Goal: Transaction & Acquisition: Purchase product/service

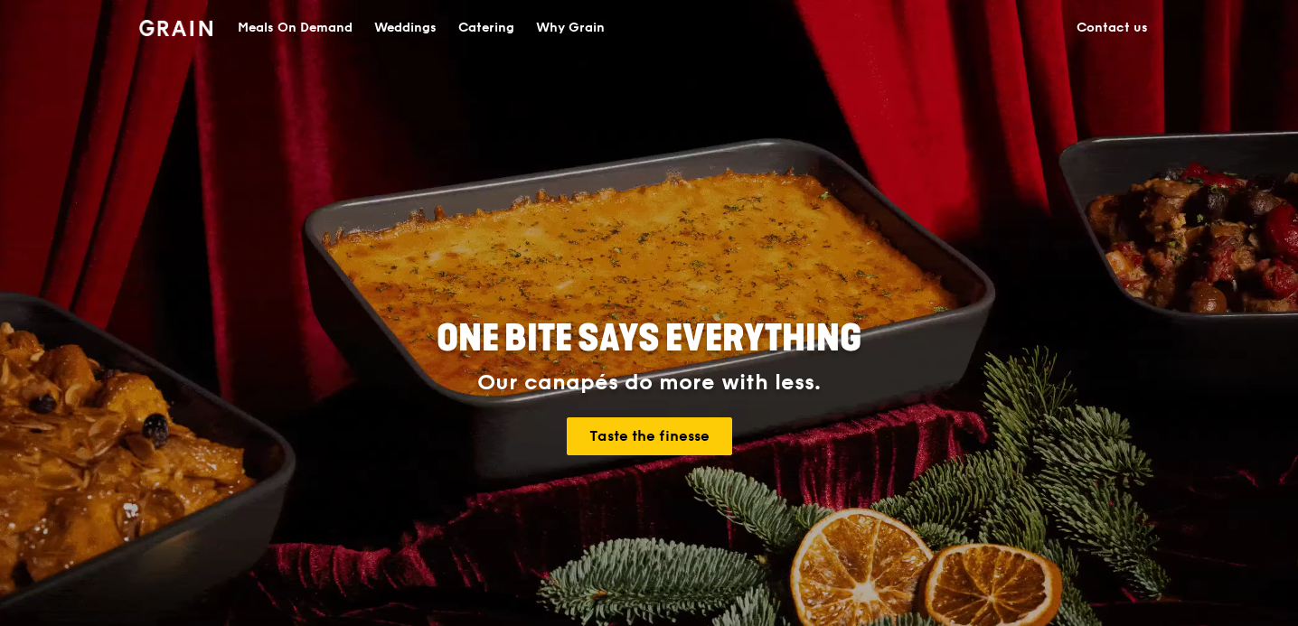
click at [576, 18] on div "Why Grain" at bounding box center [570, 28] width 69 height 54
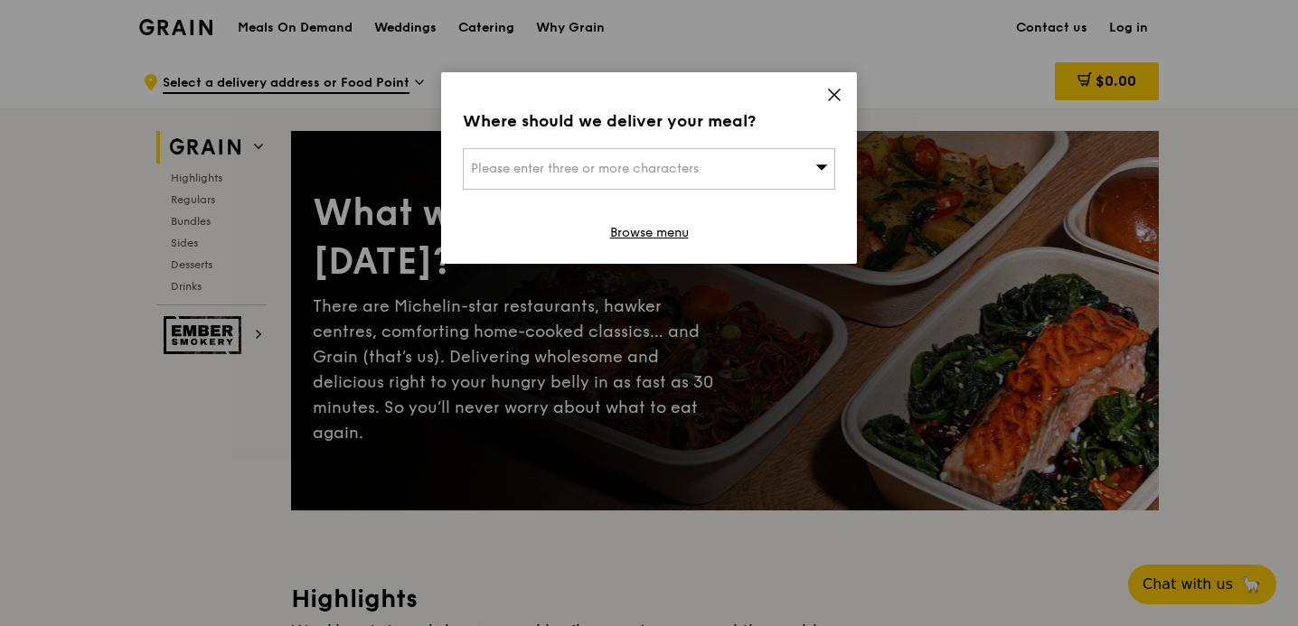
click at [833, 93] on icon at bounding box center [834, 94] width 11 height 11
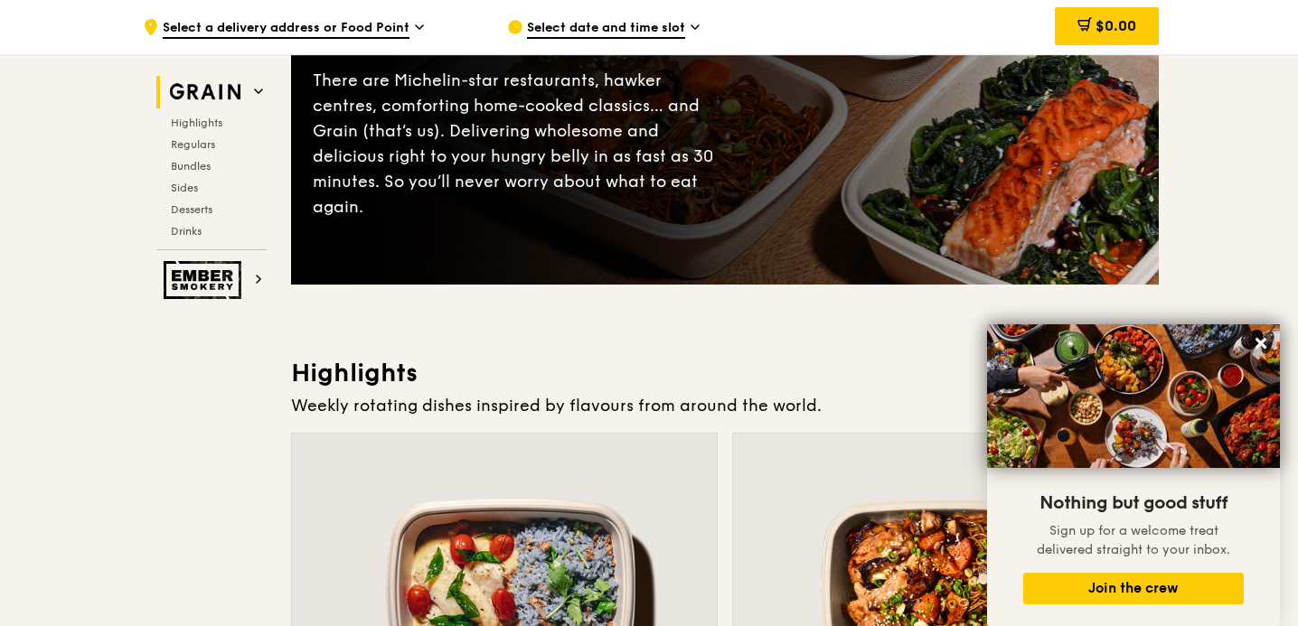
scroll to position [227, 0]
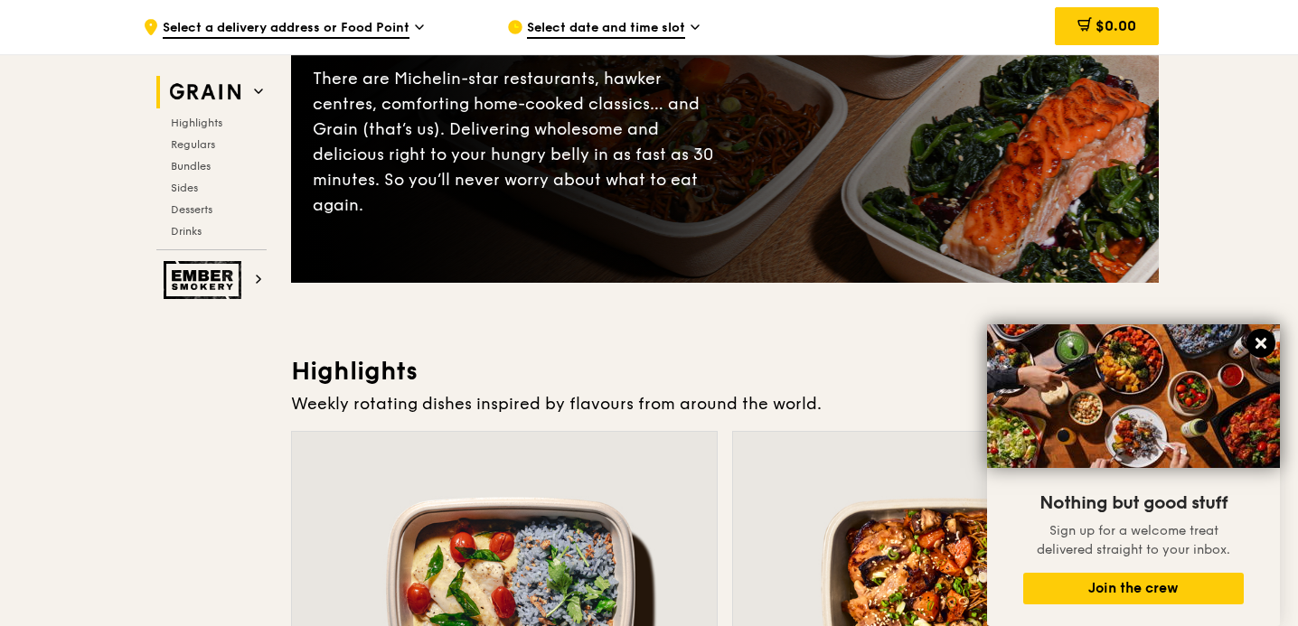
click at [1258, 340] on icon at bounding box center [1261, 343] width 11 height 11
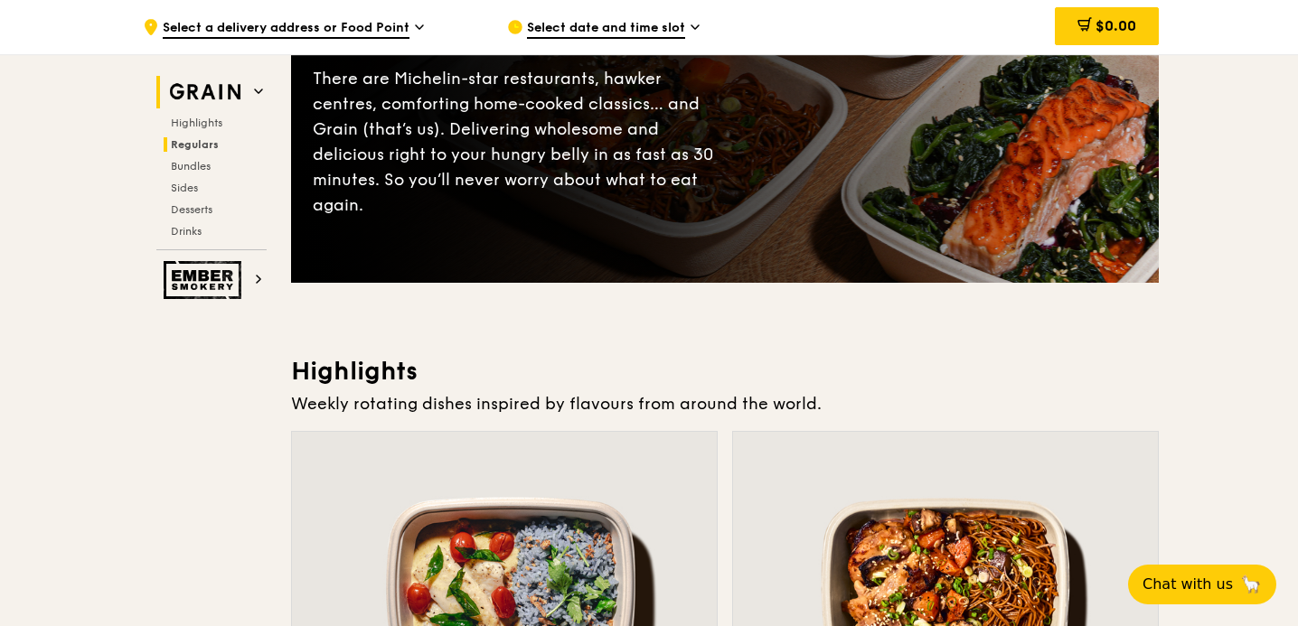
click at [194, 144] on span "Regulars" at bounding box center [195, 144] width 48 height 13
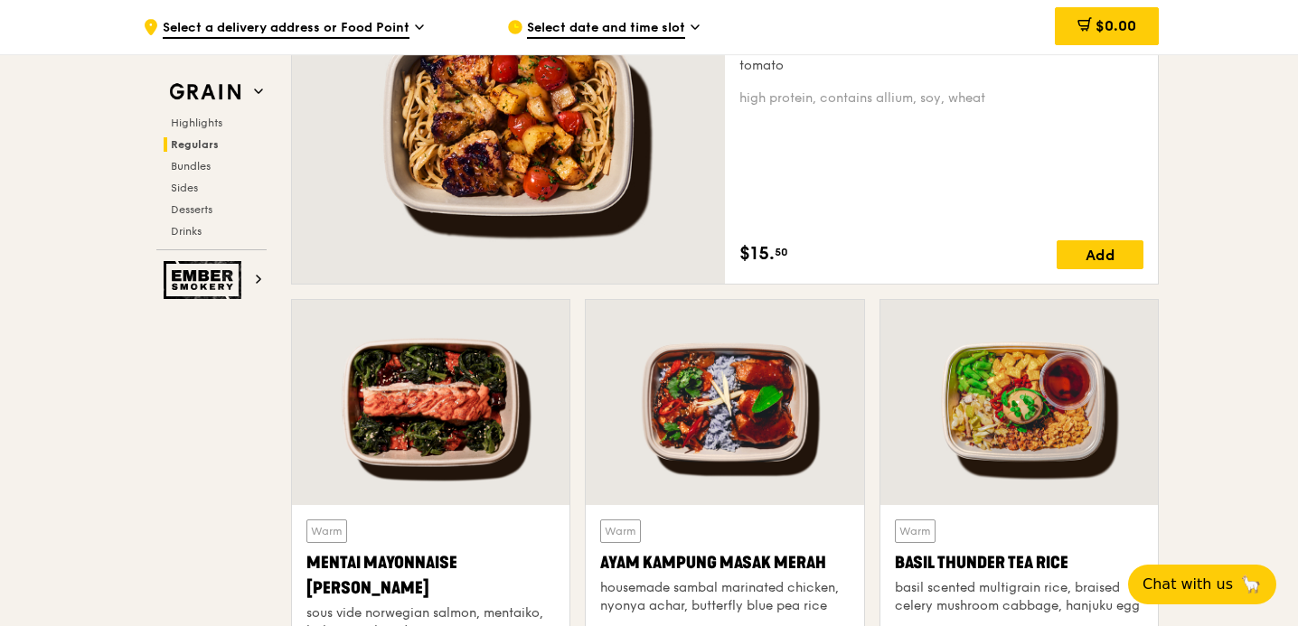
scroll to position [1357, 0]
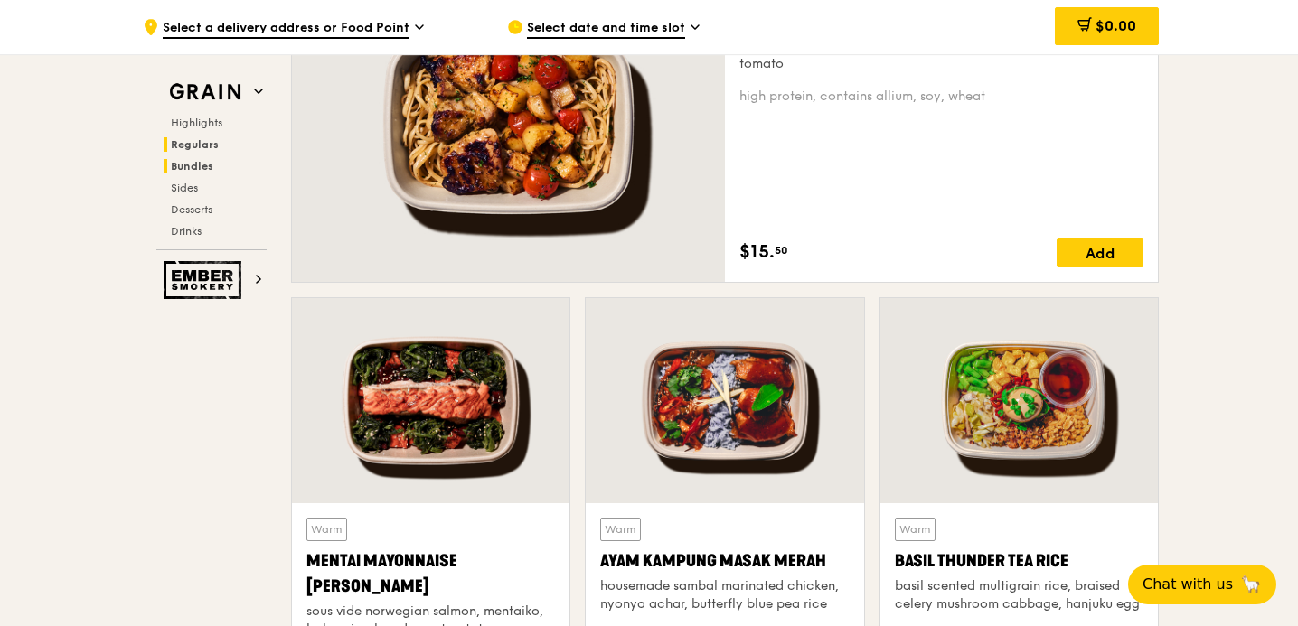
click at [207, 166] on span "Bundles" at bounding box center [192, 166] width 42 height 13
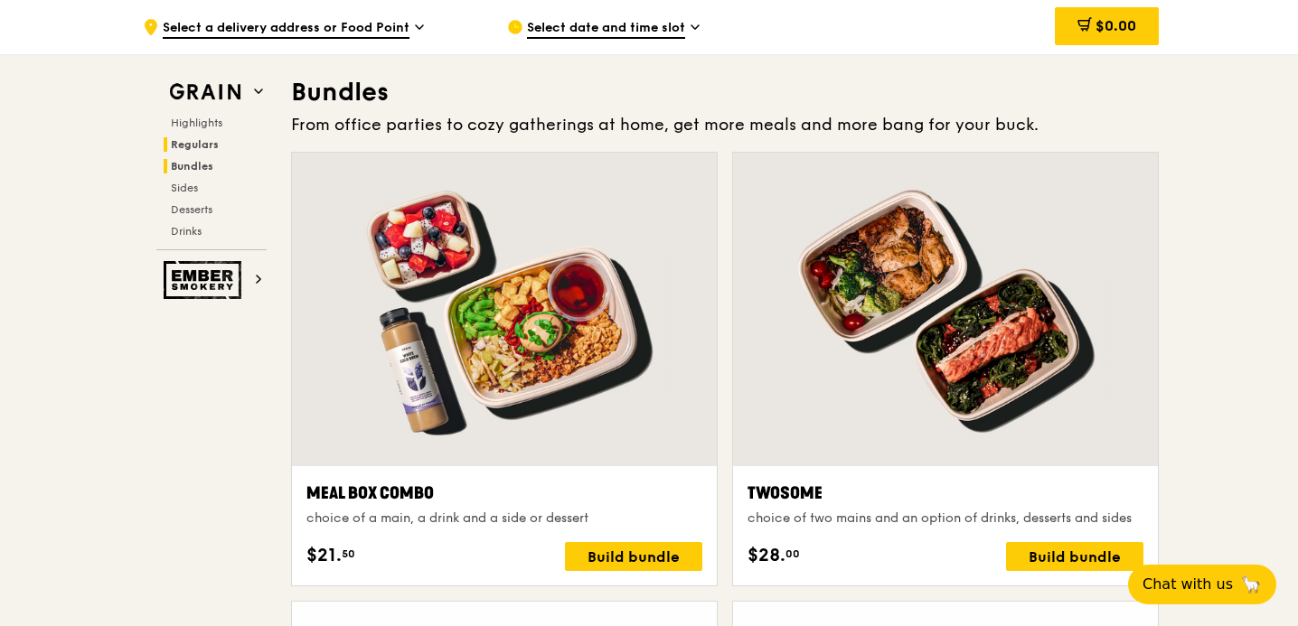
scroll to position [2585, 0]
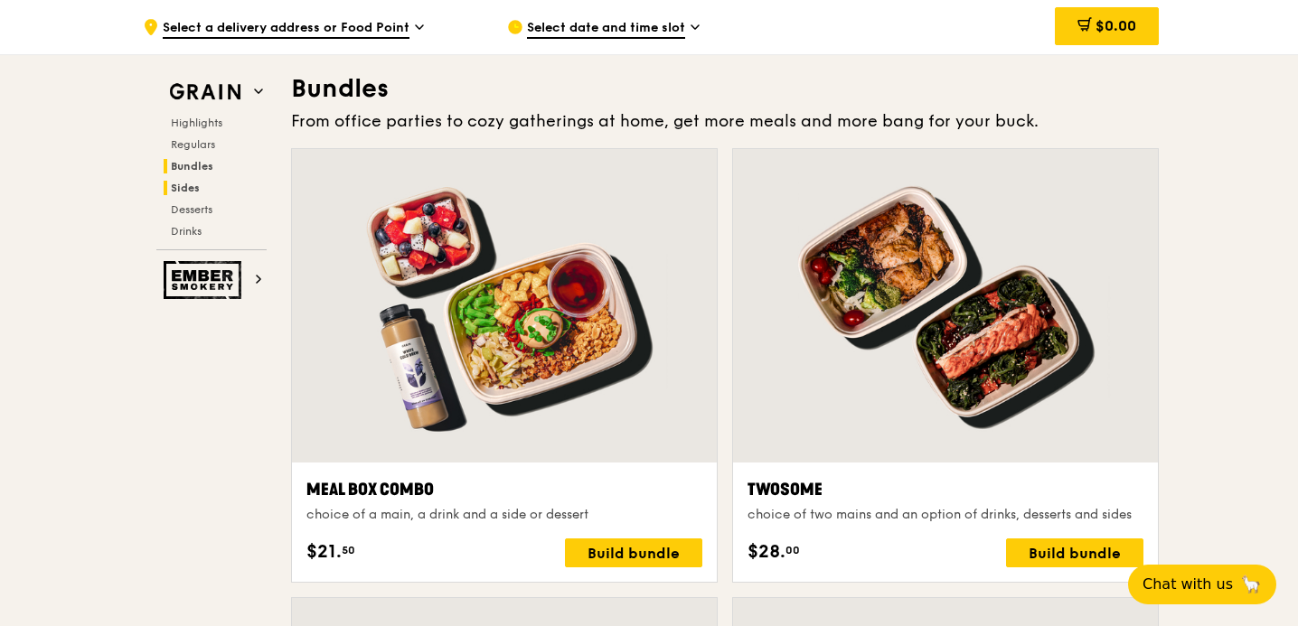
click at [193, 188] on span "Sides" at bounding box center [185, 188] width 29 height 13
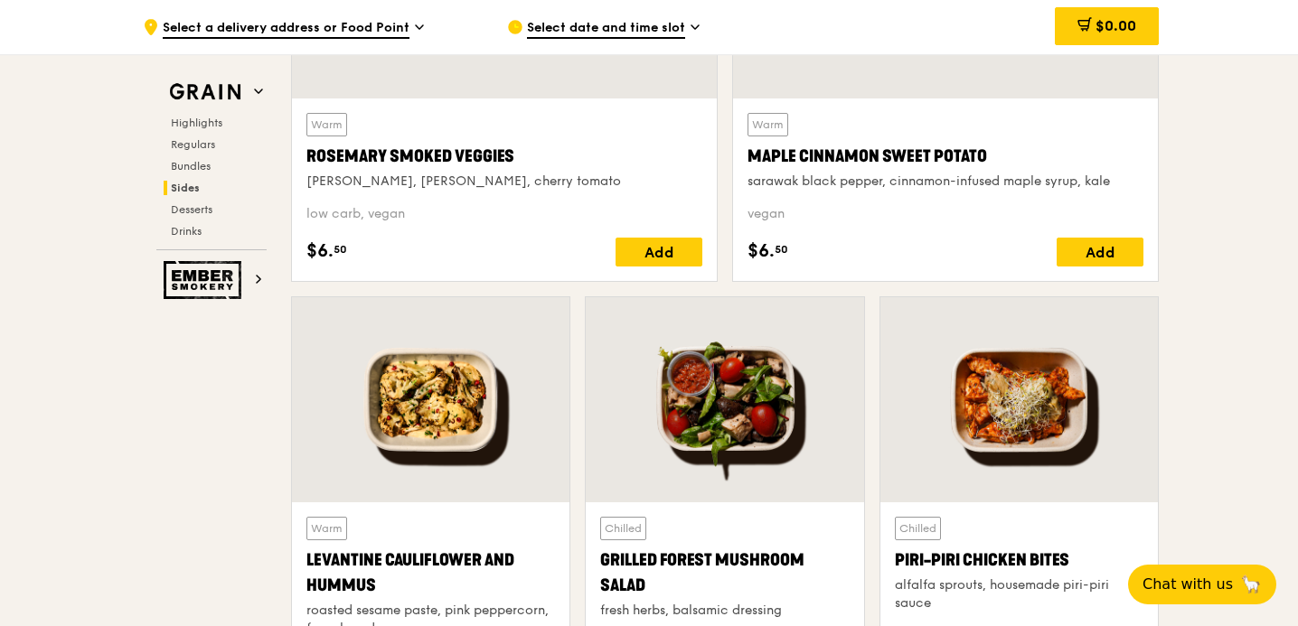
scroll to position [4371, 0]
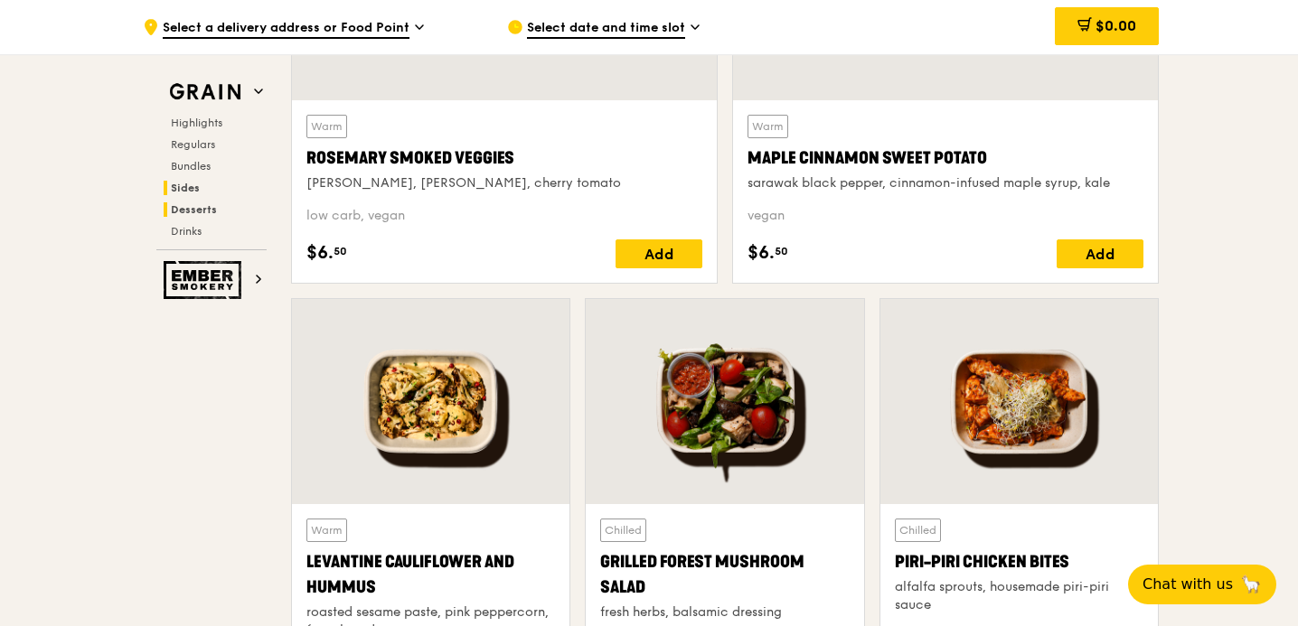
click at [217, 210] on h2 "Desserts" at bounding box center [215, 209] width 103 height 14
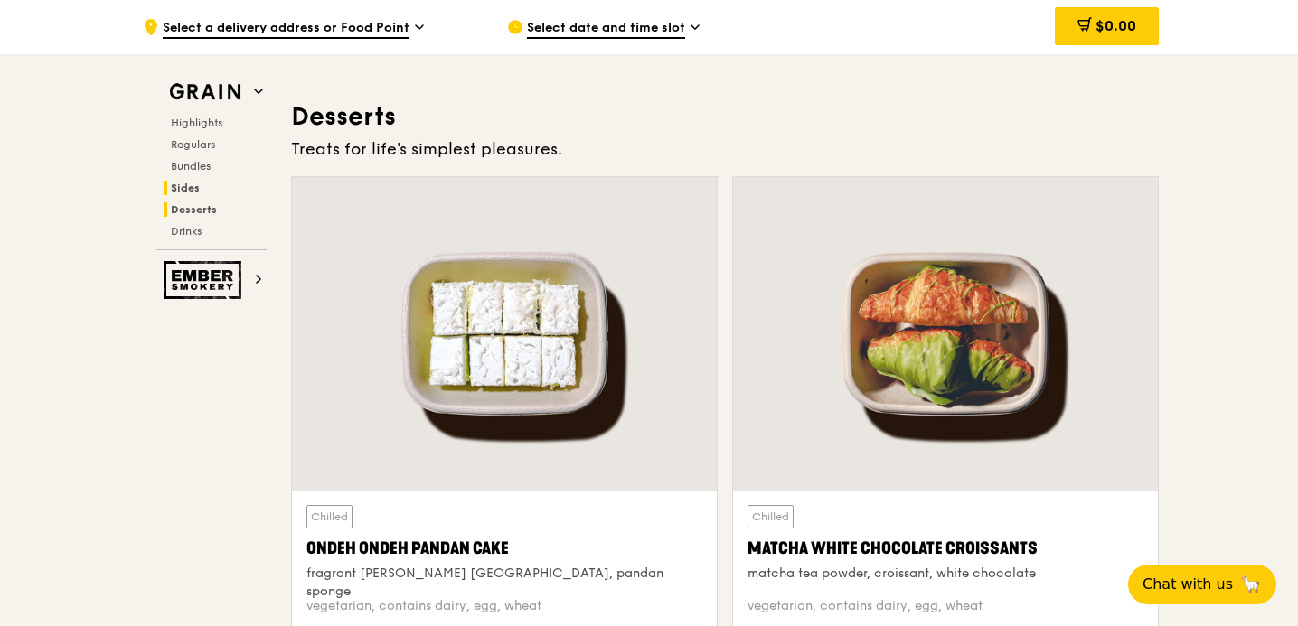
scroll to position [5135, 0]
